Goal: Transaction & Acquisition: Purchase product/service

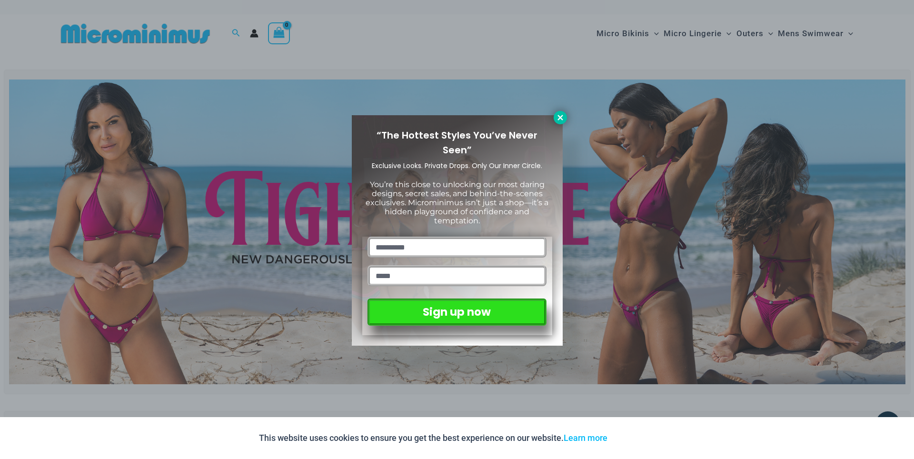
click at [555, 118] on button at bounding box center [560, 117] width 13 height 13
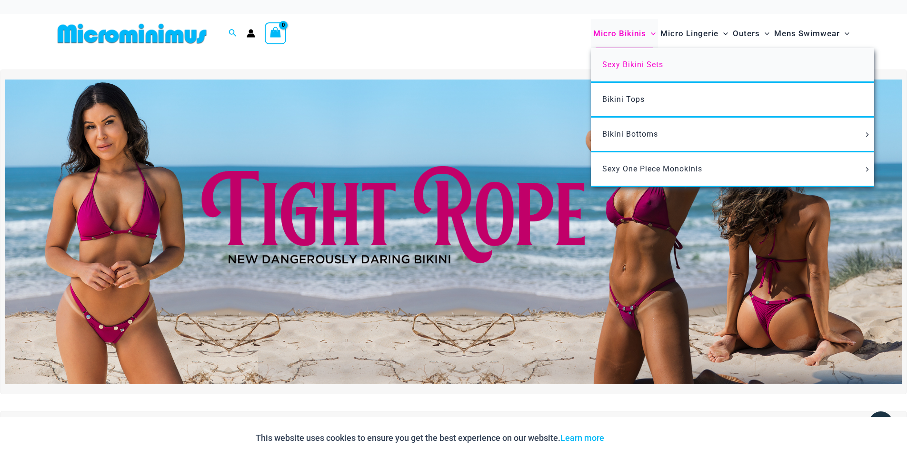
click at [649, 65] on span "Sexy Bikini Sets" at bounding box center [632, 64] width 61 height 9
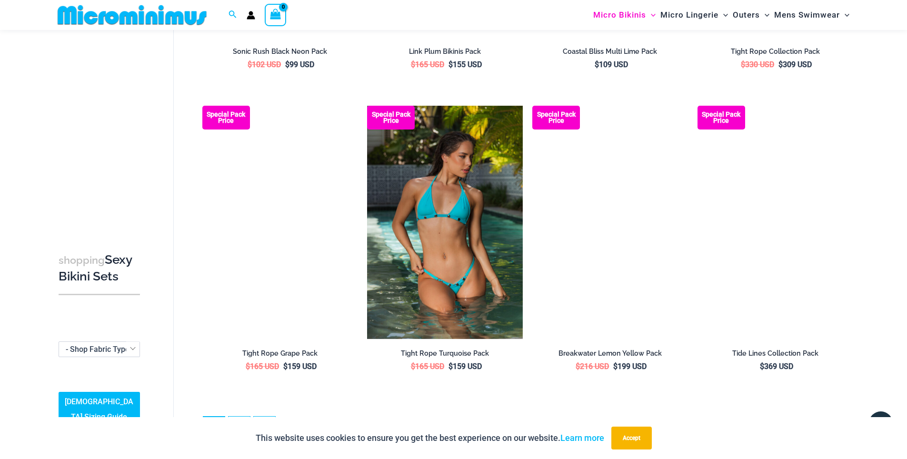
scroll to position [2108, 0]
